Goal: Task Accomplishment & Management: Manage account settings

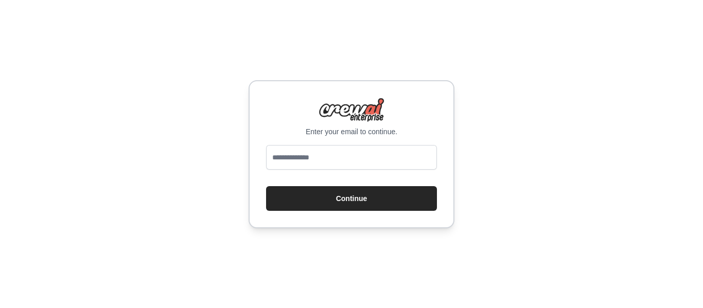
type input "**********"
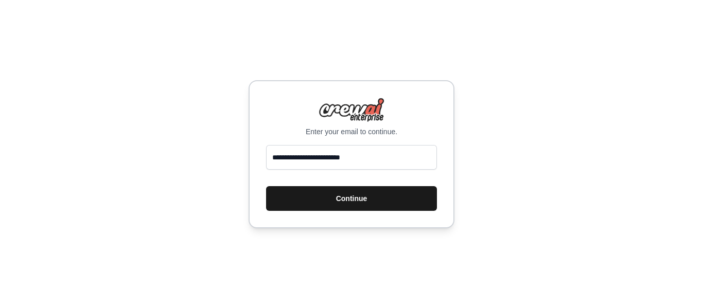
click at [340, 203] on button "Continue" at bounding box center [351, 198] width 171 height 25
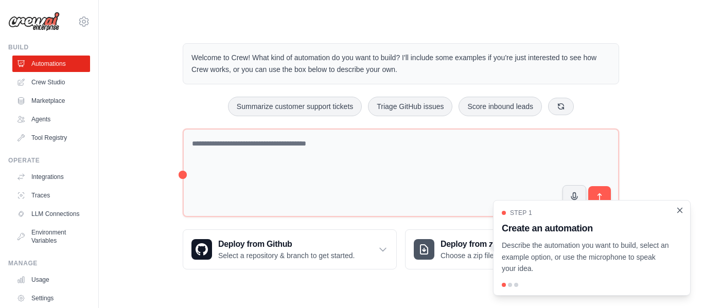
click at [680, 208] on icon "Close walkthrough" at bounding box center [679, 210] width 9 height 9
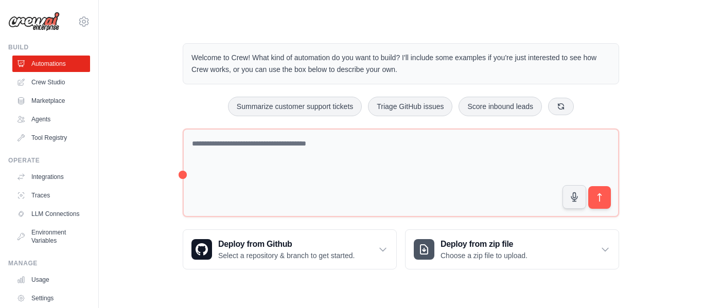
click at [130, 83] on div "Welcome to Crew! What kind of automation do you want to build? I'll include som…" at bounding box center [400, 156] width 571 height 259
click at [161, 35] on div "Welcome to Crew! What kind of automation do you want to build? I'll include som…" at bounding box center [400, 156] width 571 height 259
click at [138, 101] on div "Welcome to Crew! What kind of automation do you want to build? I'll include som…" at bounding box center [400, 156] width 571 height 259
click at [37, 84] on link "Crew Studio" at bounding box center [52, 82] width 78 height 16
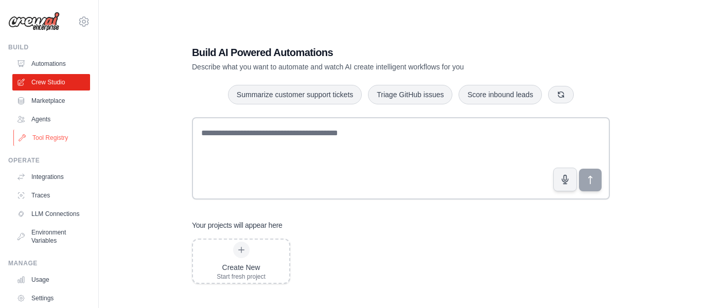
click at [53, 135] on link "Tool Registry" at bounding box center [52, 138] width 78 height 16
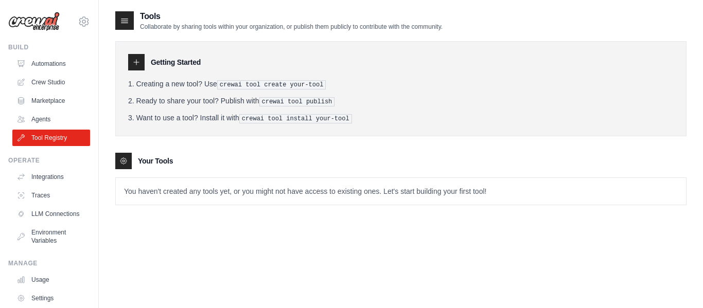
click at [41, 101] on link "Marketplace" at bounding box center [51, 101] width 78 height 16
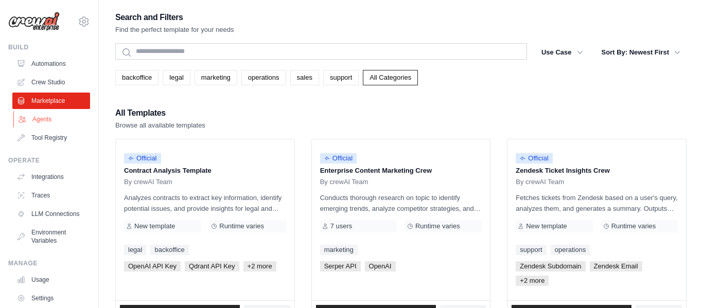
click at [37, 118] on link "Agents" at bounding box center [52, 119] width 78 height 16
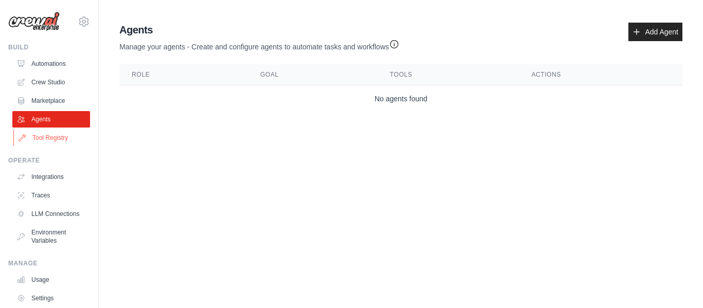
click at [42, 138] on link "Tool Registry" at bounding box center [52, 138] width 78 height 16
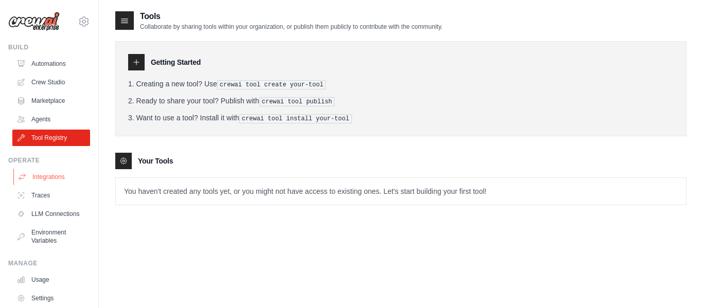
click at [39, 174] on link "Integrations" at bounding box center [52, 177] width 78 height 16
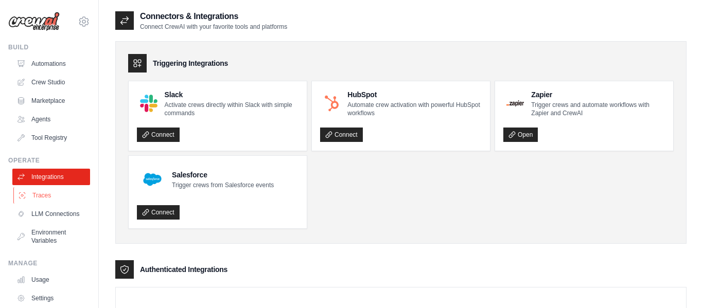
click at [35, 195] on link "Traces" at bounding box center [52, 195] width 78 height 16
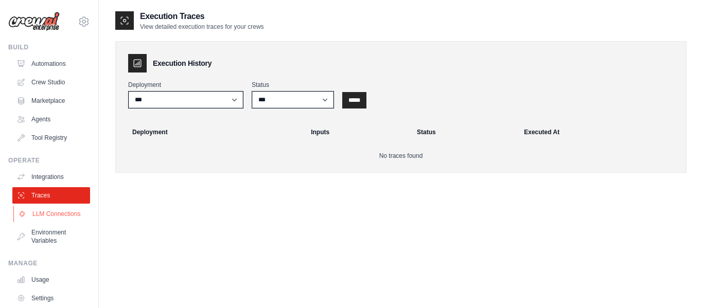
click at [39, 217] on link "LLM Connections" at bounding box center [52, 214] width 78 height 16
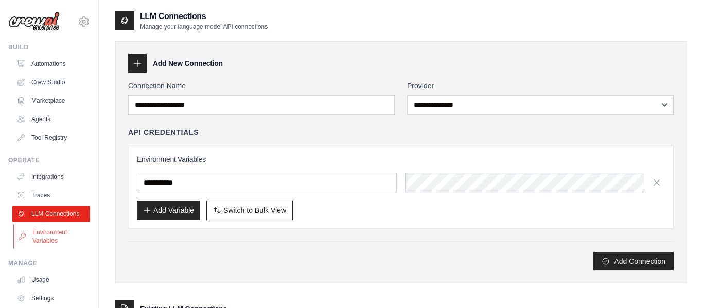
click at [38, 235] on link "Environment Variables" at bounding box center [52, 236] width 78 height 25
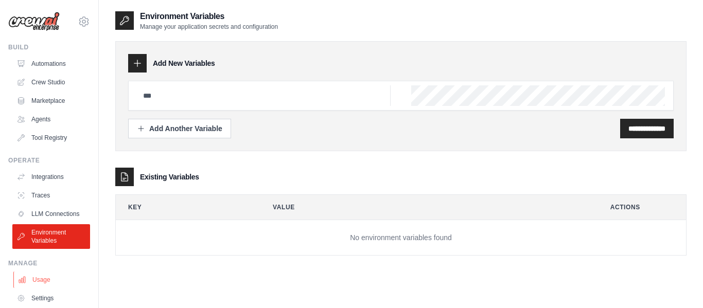
click at [31, 281] on link "Usage" at bounding box center [52, 280] width 78 height 16
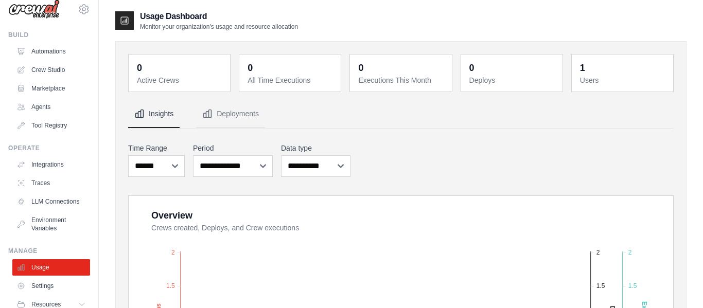
scroll to position [53, 0]
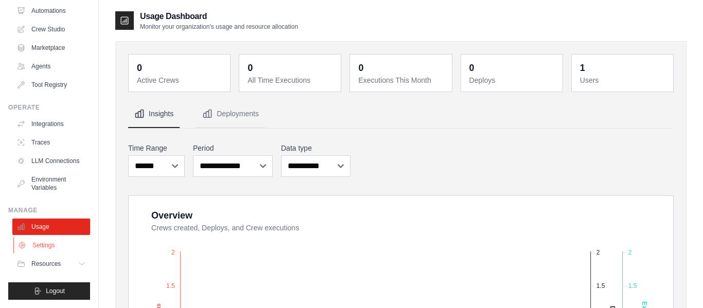
click at [30, 244] on link "Settings" at bounding box center [52, 245] width 78 height 16
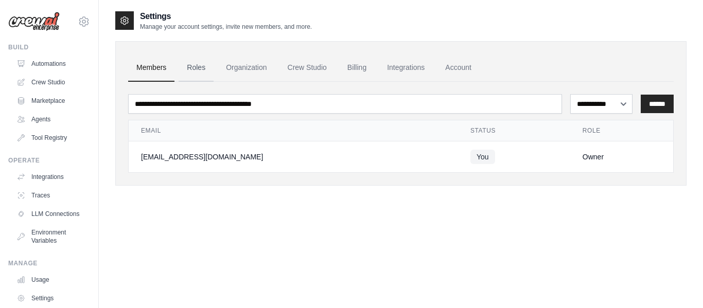
click at [196, 68] on link "Roles" at bounding box center [195, 68] width 35 height 28
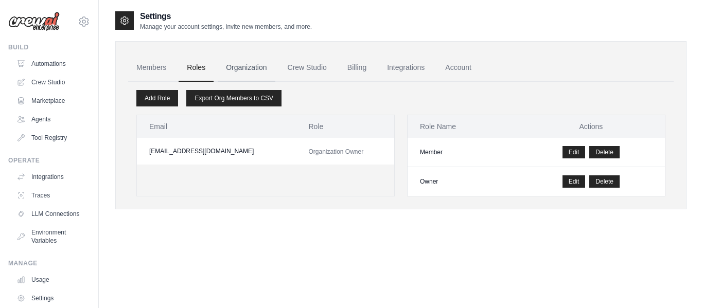
click at [257, 62] on link "Organization" at bounding box center [246, 68] width 57 height 28
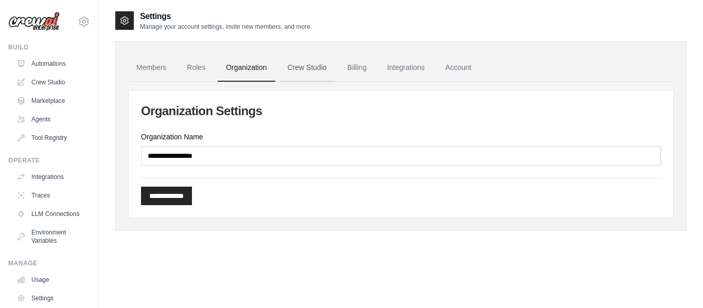
click at [299, 72] on link "Crew Studio" at bounding box center [307, 68] width 56 height 28
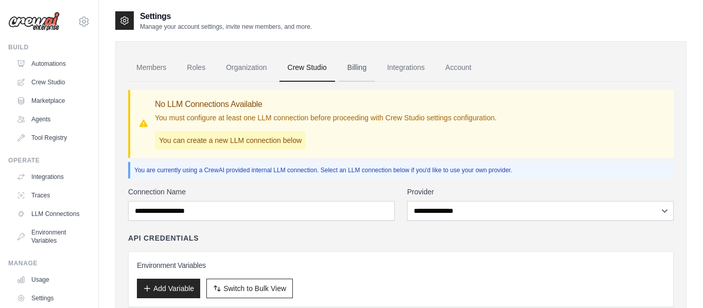
click at [357, 67] on link "Billing" at bounding box center [356, 68] width 35 height 28
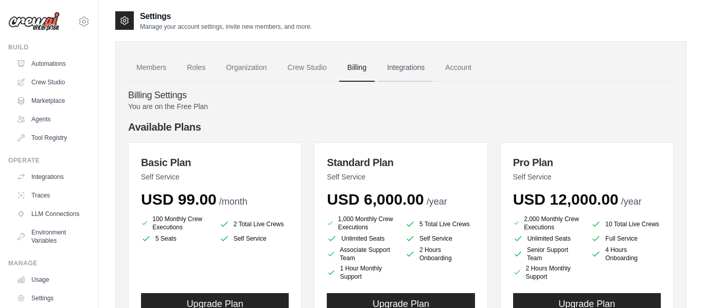
click at [407, 71] on link "Integrations" at bounding box center [406, 68] width 54 height 28
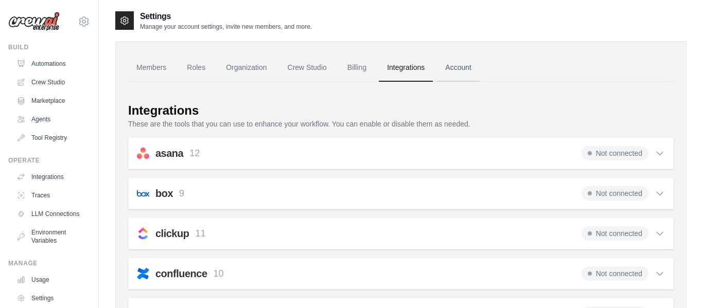
click at [454, 69] on link "Account" at bounding box center [458, 68] width 43 height 28
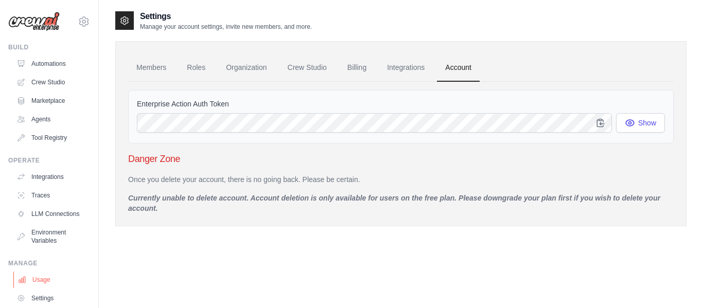
click at [29, 279] on link "Usage" at bounding box center [52, 280] width 78 height 16
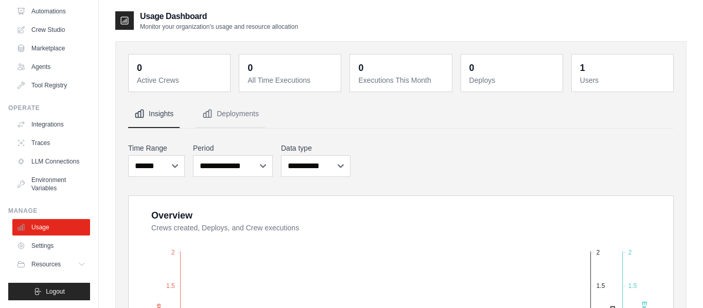
scroll to position [53, 0]
click at [41, 260] on span "Resources" at bounding box center [46, 264] width 29 height 8
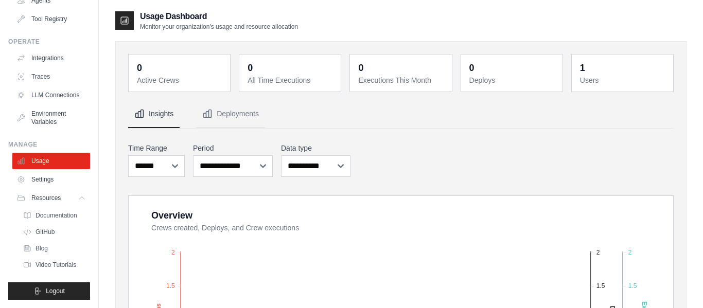
drag, startPoint x: 98, startPoint y: 245, endPoint x: 94, endPoint y: 298, distance: 52.6
click at [94, 298] on div "[EMAIL_ADDRESS][DOMAIN_NAME] Settings Build Automations Crew Studio Marketplace" at bounding box center [49, 154] width 99 height 308
